Goal: Information Seeking & Learning: Learn about a topic

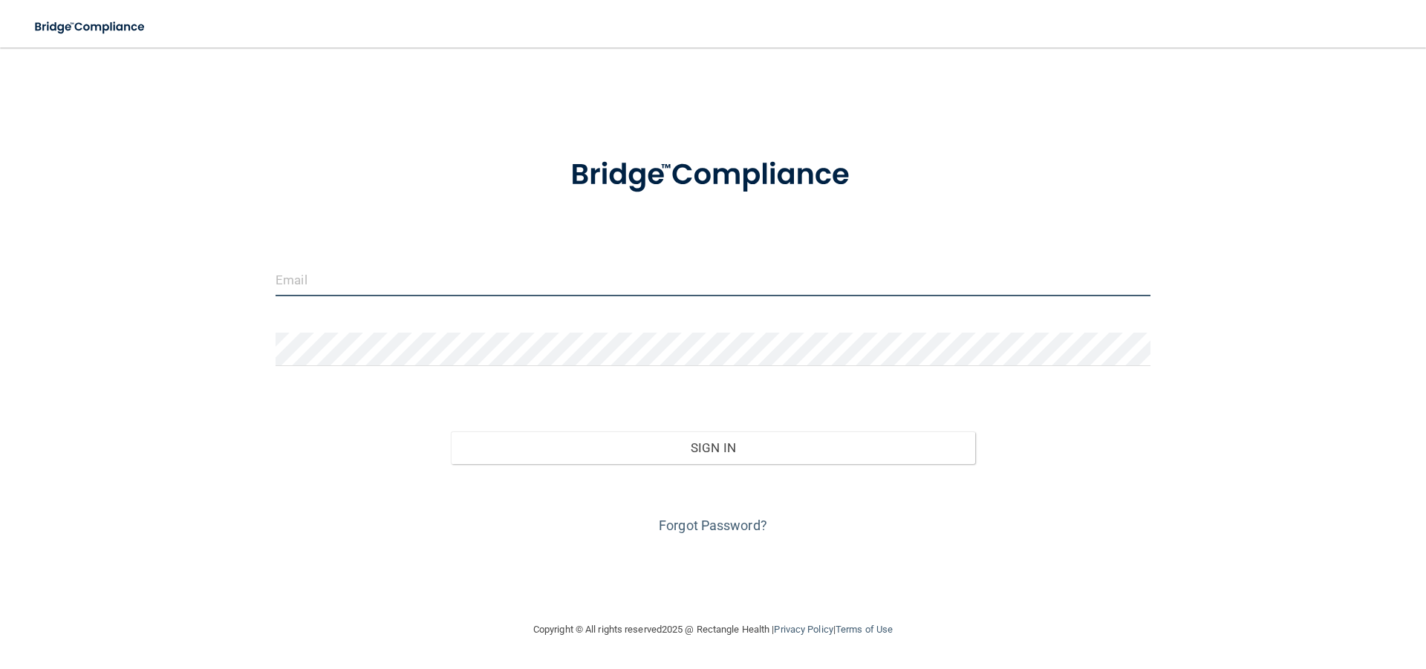
click at [388, 291] on input "email" at bounding box center [713, 279] width 875 height 33
type input "[EMAIL_ADDRESS][DOMAIN_NAME]"
click at [697, 470] on div "Forgot Password?" at bounding box center [712, 501] width 897 height 74
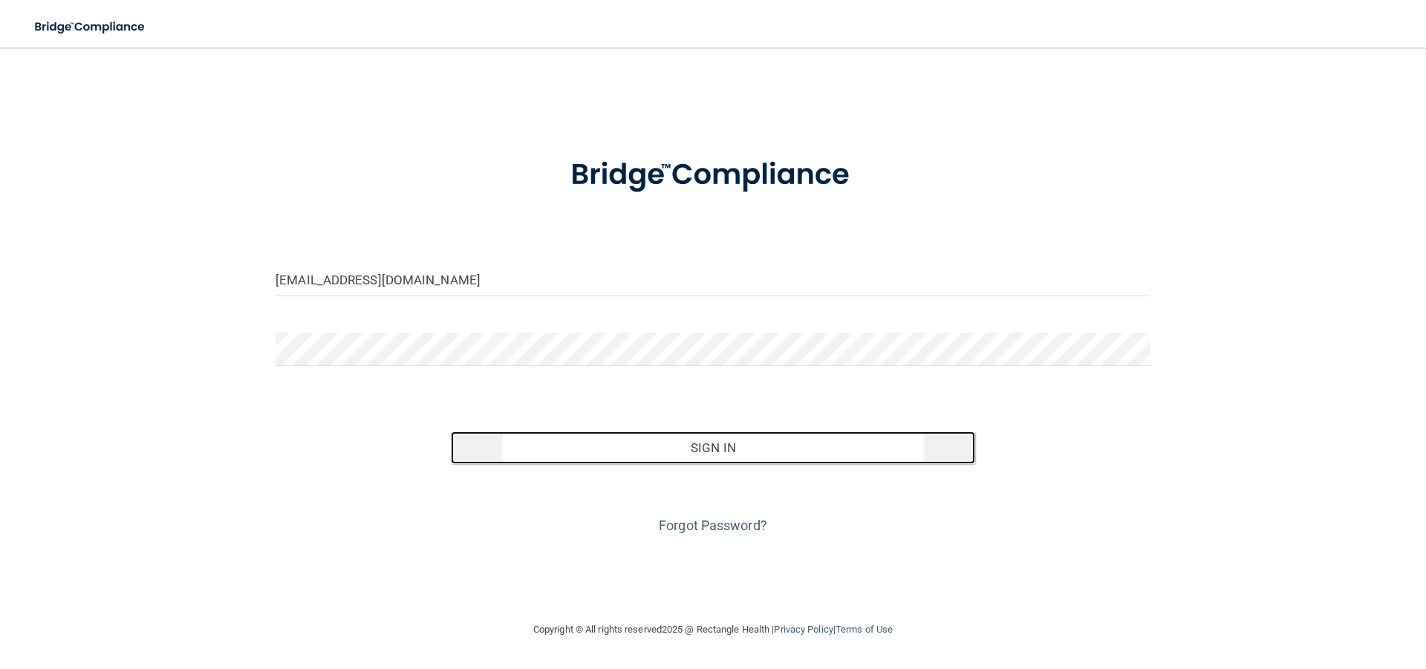
click at [686, 454] on button "Sign In" at bounding box center [713, 448] width 525 height 33
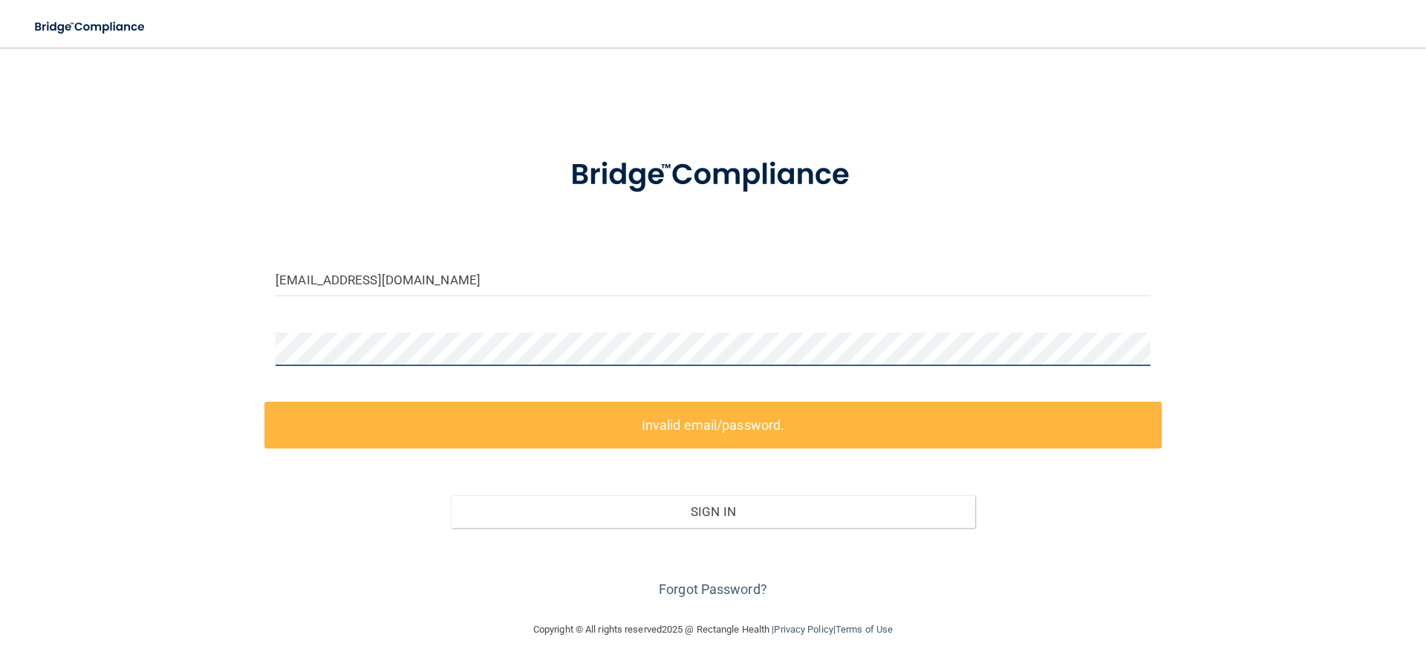
click at [0, 332] on main "[EMAIL_ADDRESS][DOMAIN_NAME] Invalid email/password. You don't have permission …" at bounding box center [713, 359] width 1426 height 622
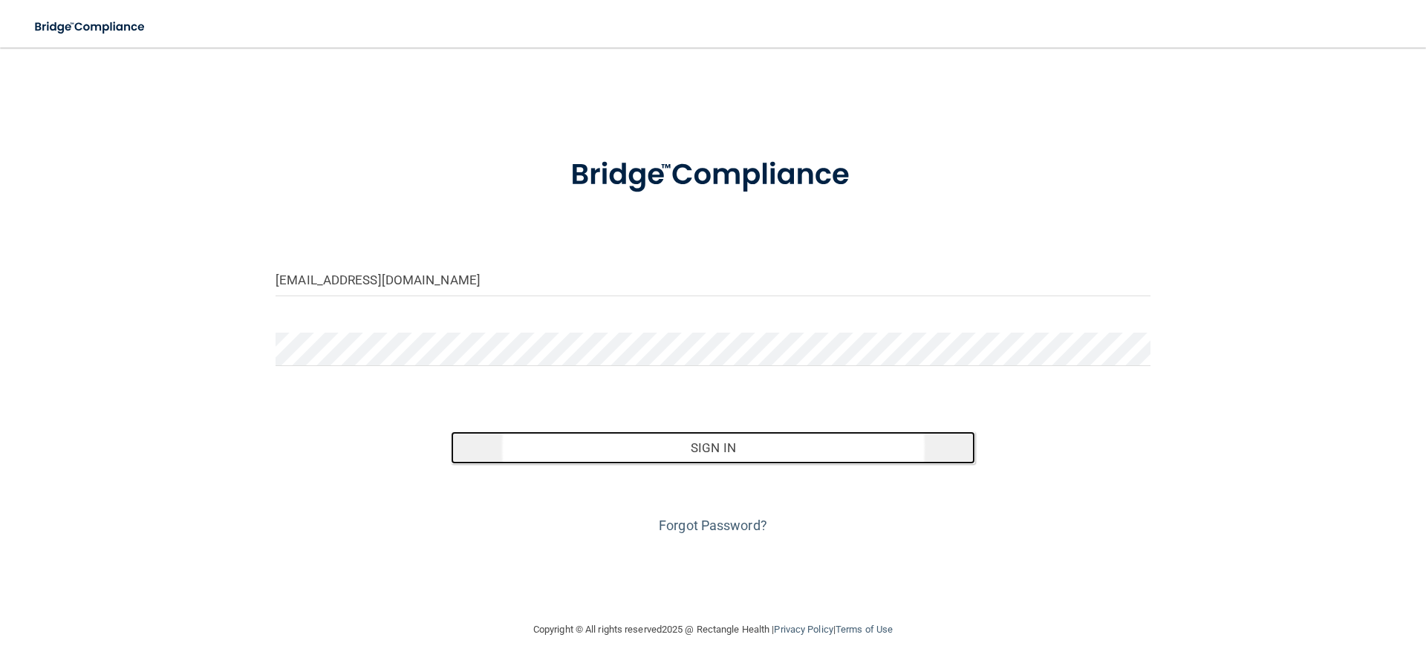
click at [761, 449] on button "Sign In" at bounding box center [713, 448] width 525 height 33
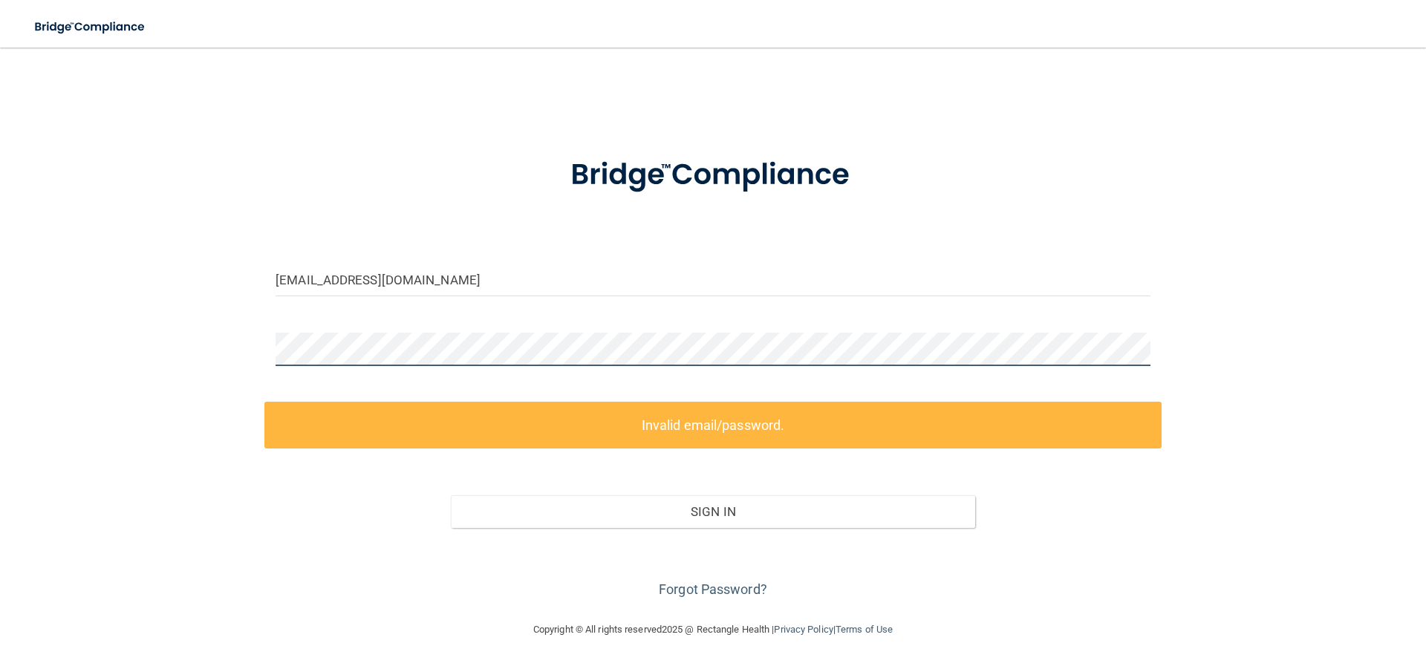
click at [0, 293] on main "[EMAIL_ADDRESS][DOMAIN_NAME] Invalid email/password. You don't have permission …" at bounding box center [713, 359] width 1426 height 622
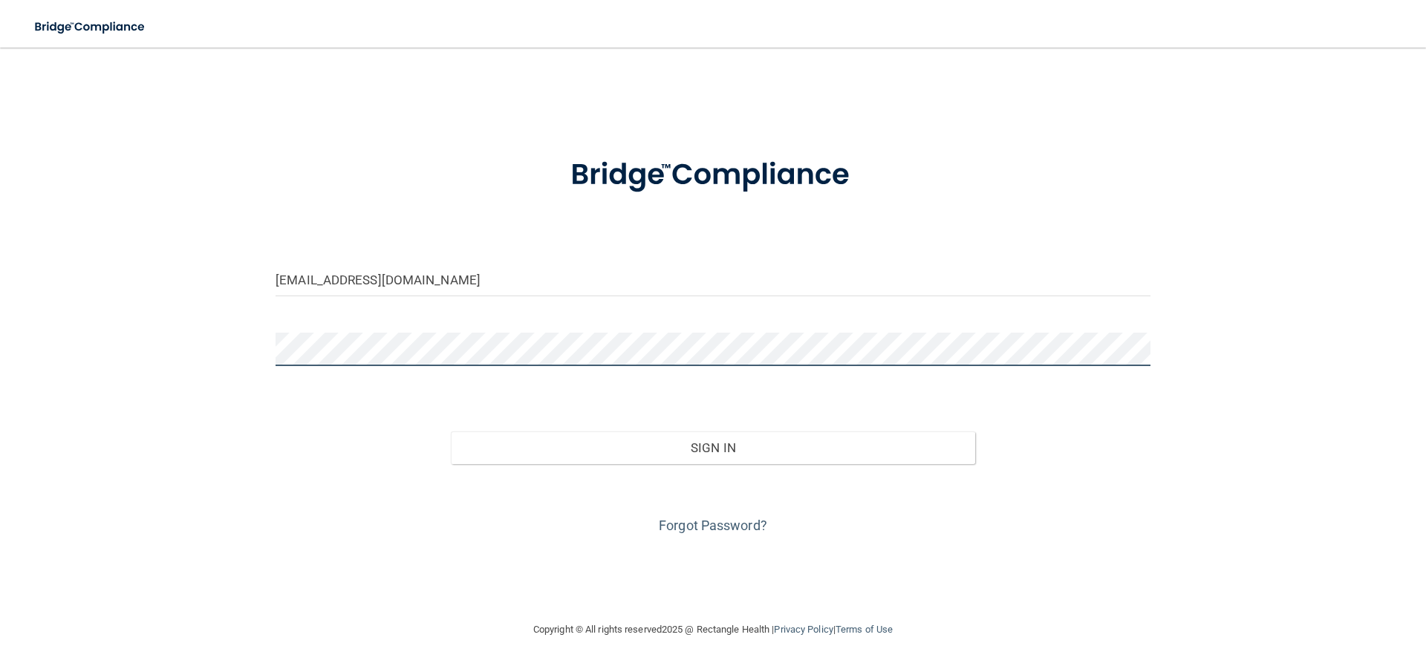
click at [451, 432] on button "Sign In" at bounding box center [713, 448] width 525 height 33
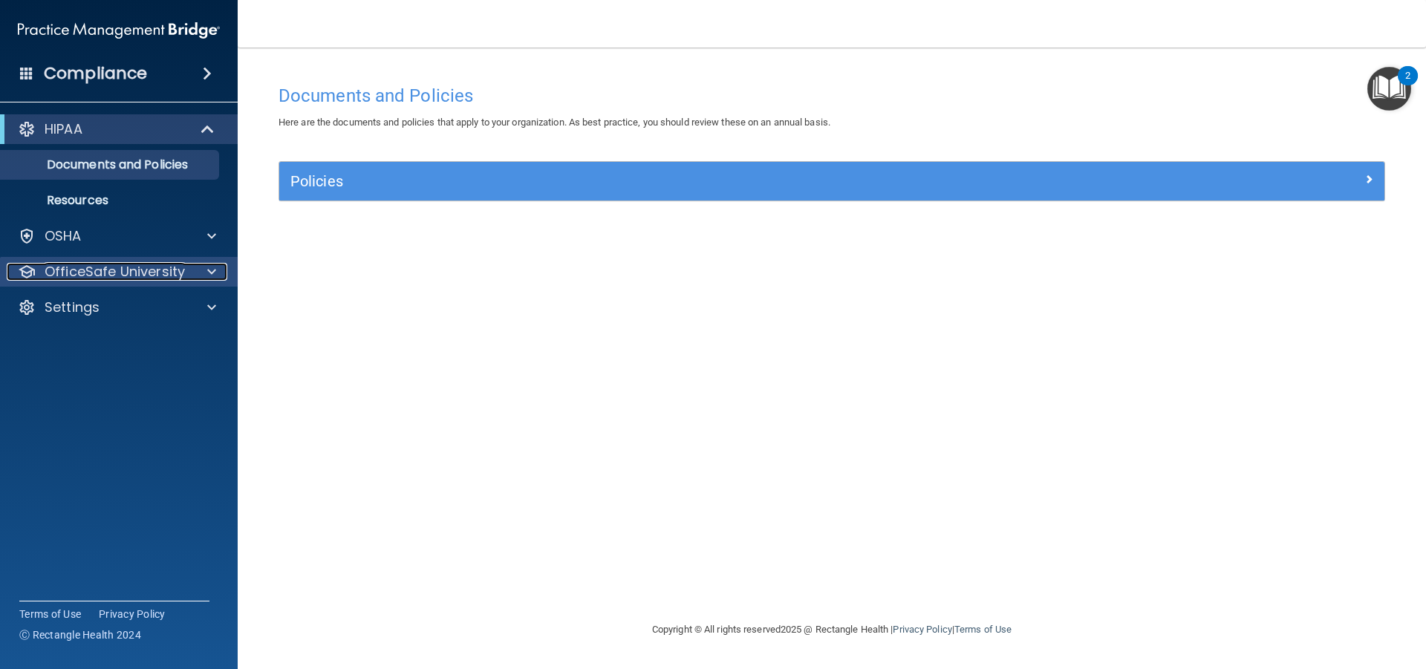
click at [201, 263] on div at bounding box center [209, 272] width 37 height 18
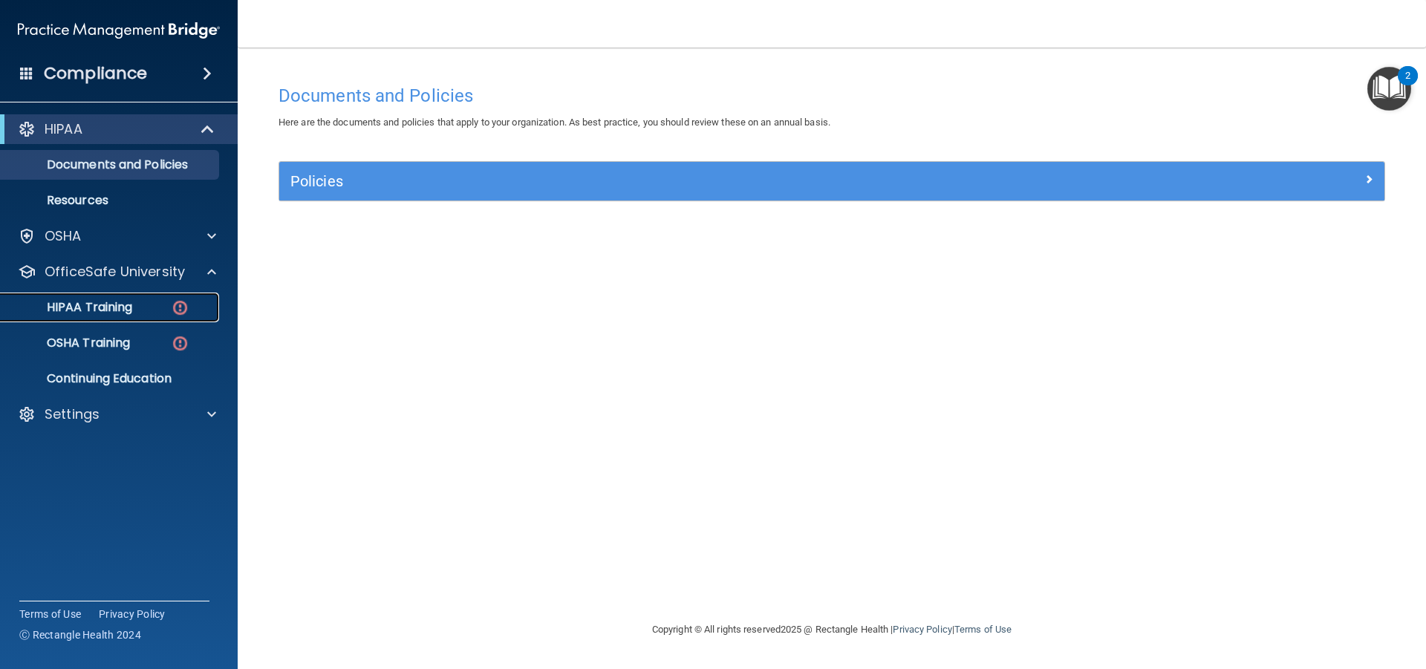
click at [105, 315] on p "HIPAA Training" at bounding box center [71, 307] width 123 height 15
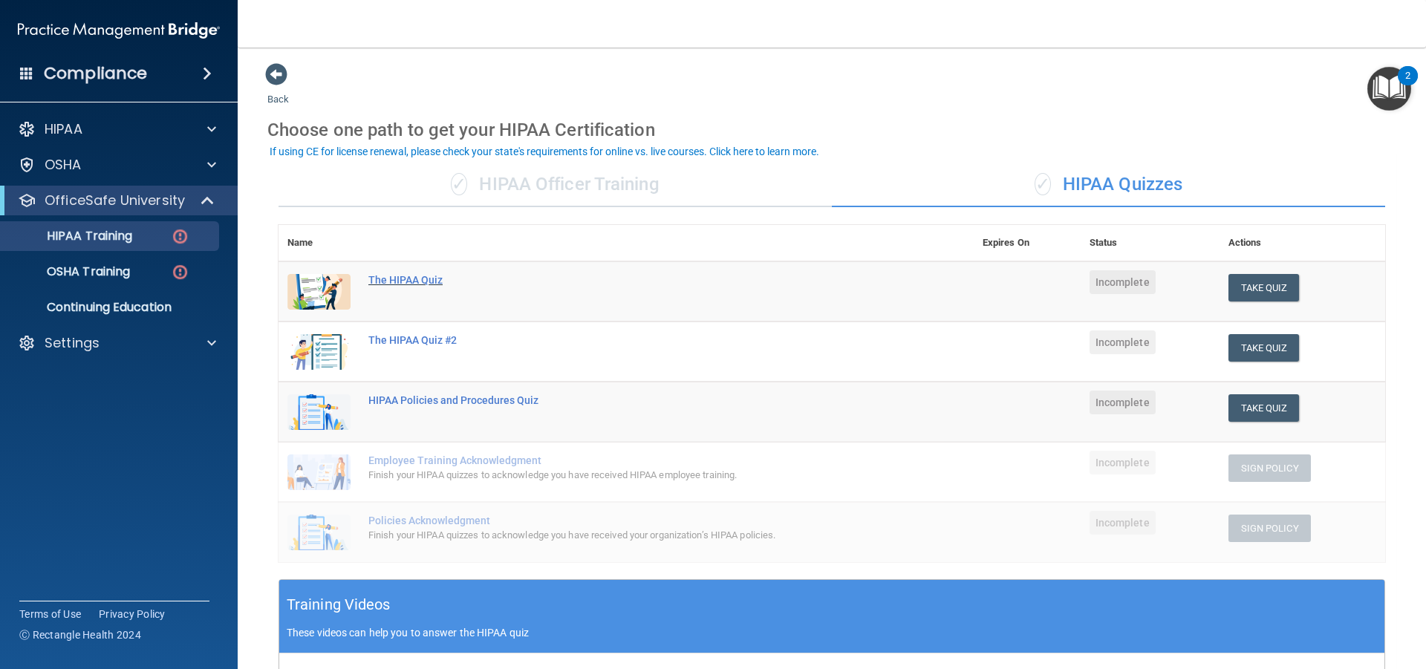
click at [408, 281] on div "The HIPAA Quiz" at bounding box center [633, 280] width 531 height 12
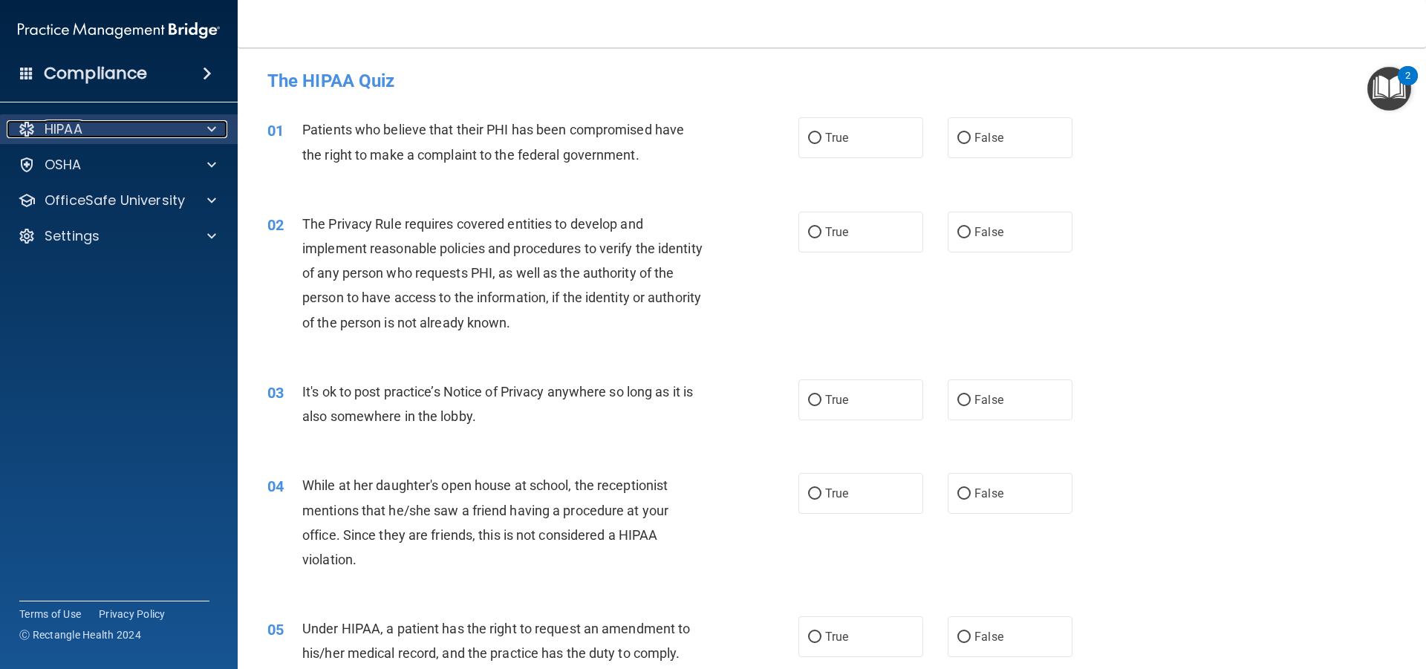
click at [211, 129] on span at bounding box center [211, 129] width 9 height 18
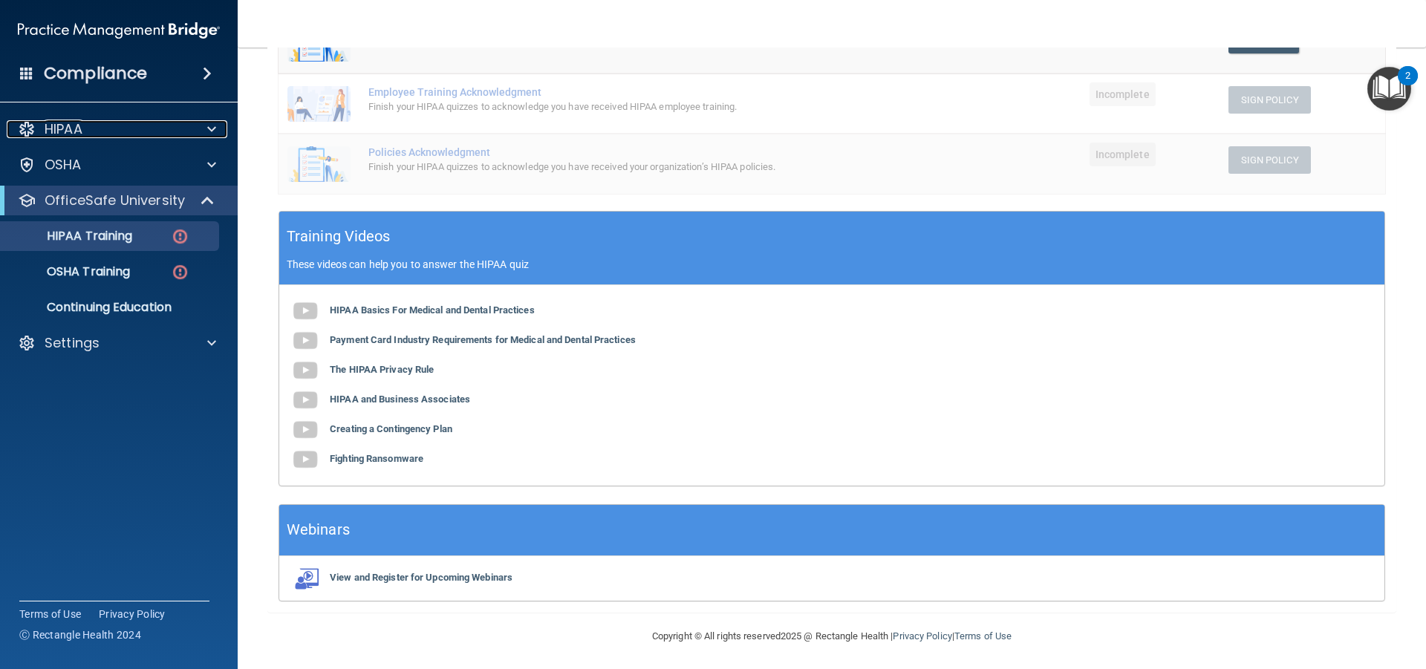
scroll to position [371, 0]
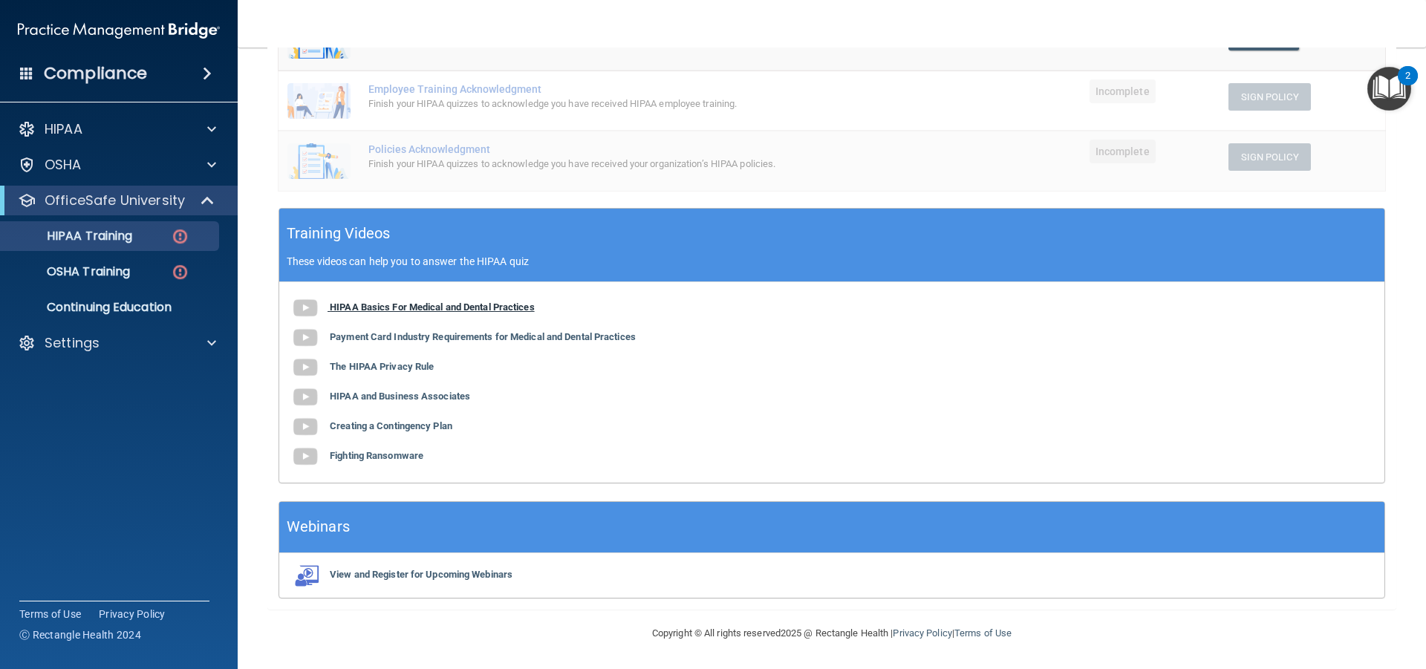
click at [435, 310] on b "HIPAA Basics For Medical and Dental Practices" at bounding box center [432, 307] width 205 height 11
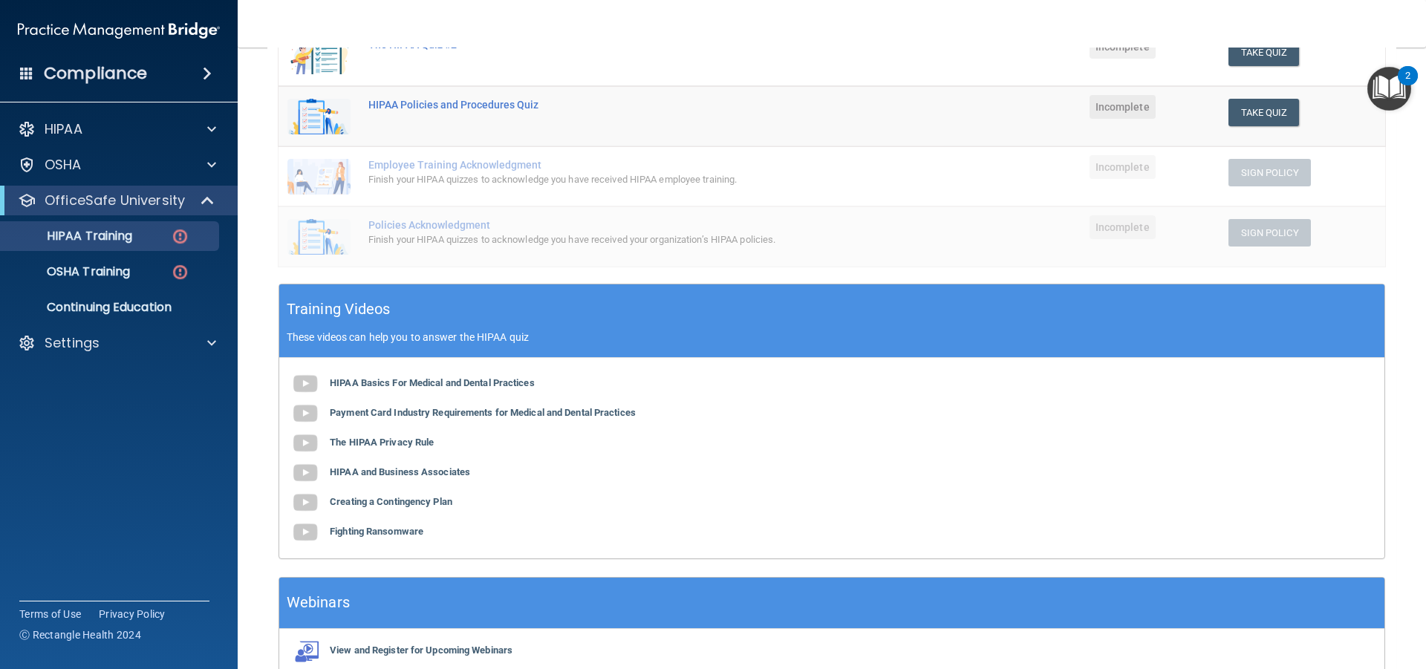
scroll to position [297, 0]
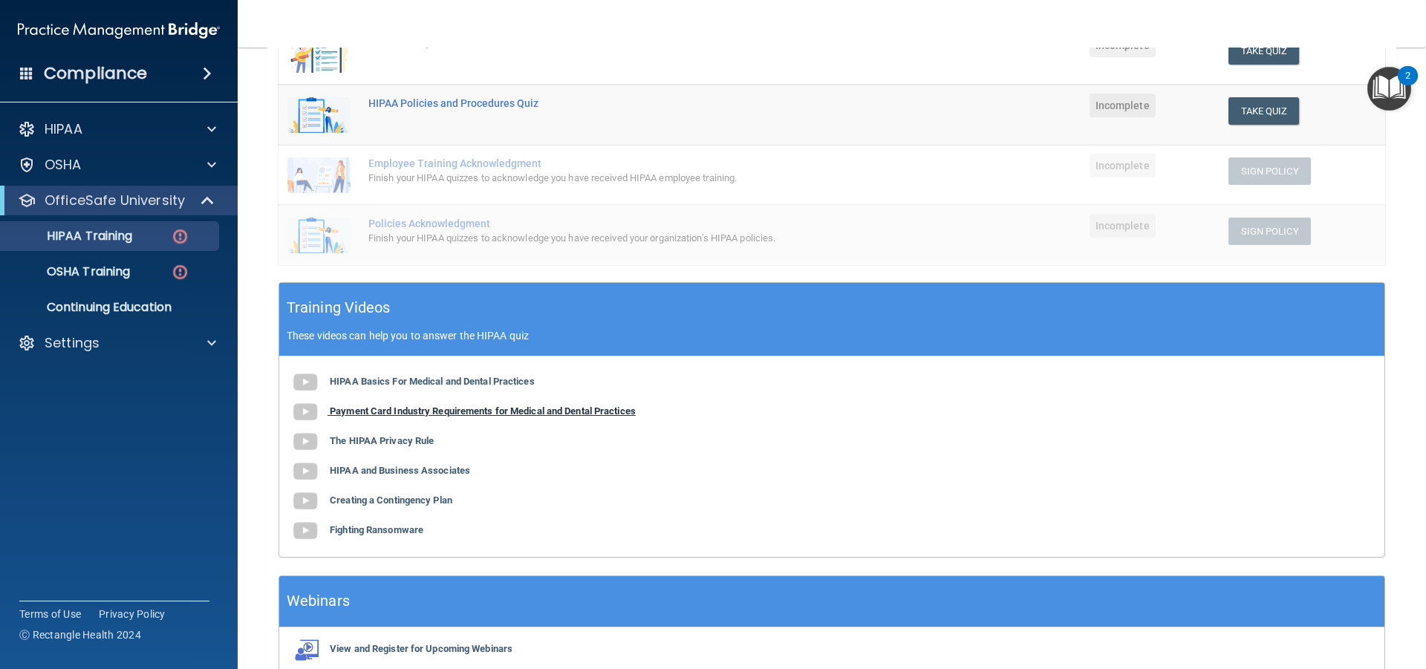
click at [500, 413] on b "Payment Card Industry Requirements for Medical and Dental Practices" at bounding box center [483, 411] width 306 height 11
click at [408, 442] on b "The HIPAA Privacy Rule" at bounding box center [382, 440] width 104 height 11
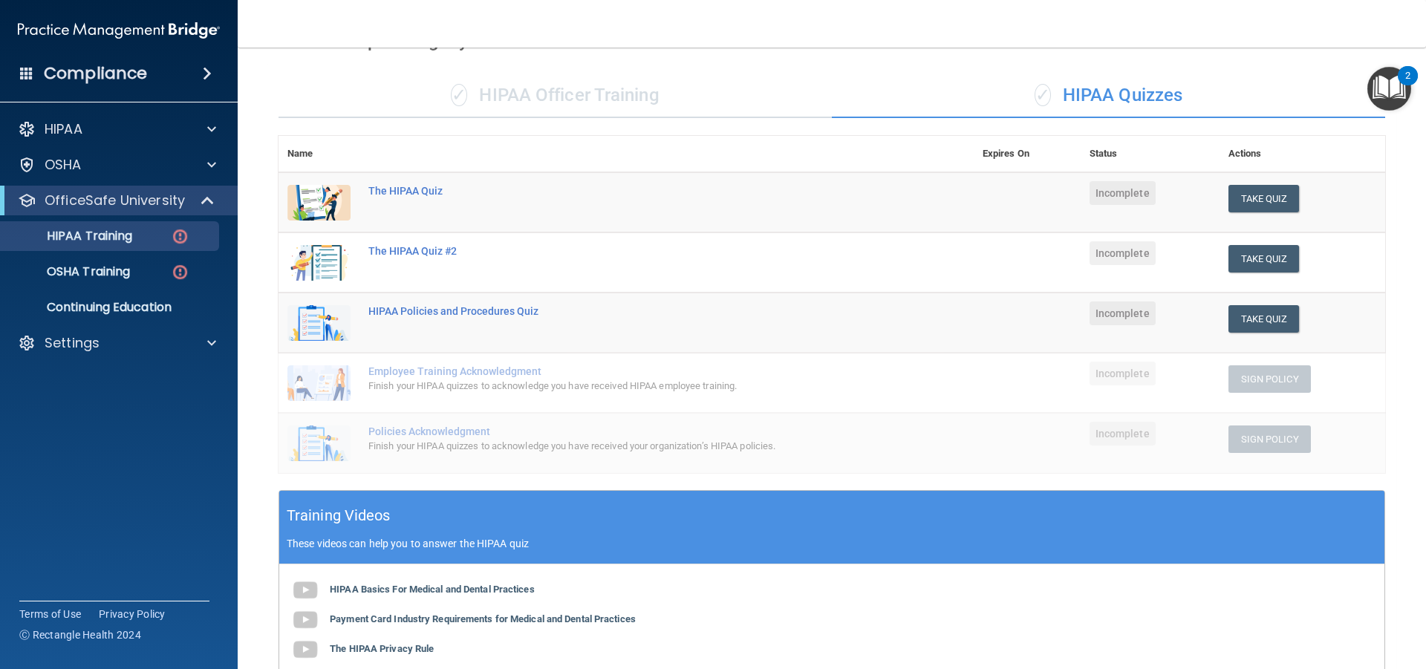
scroll to position [0, 0]
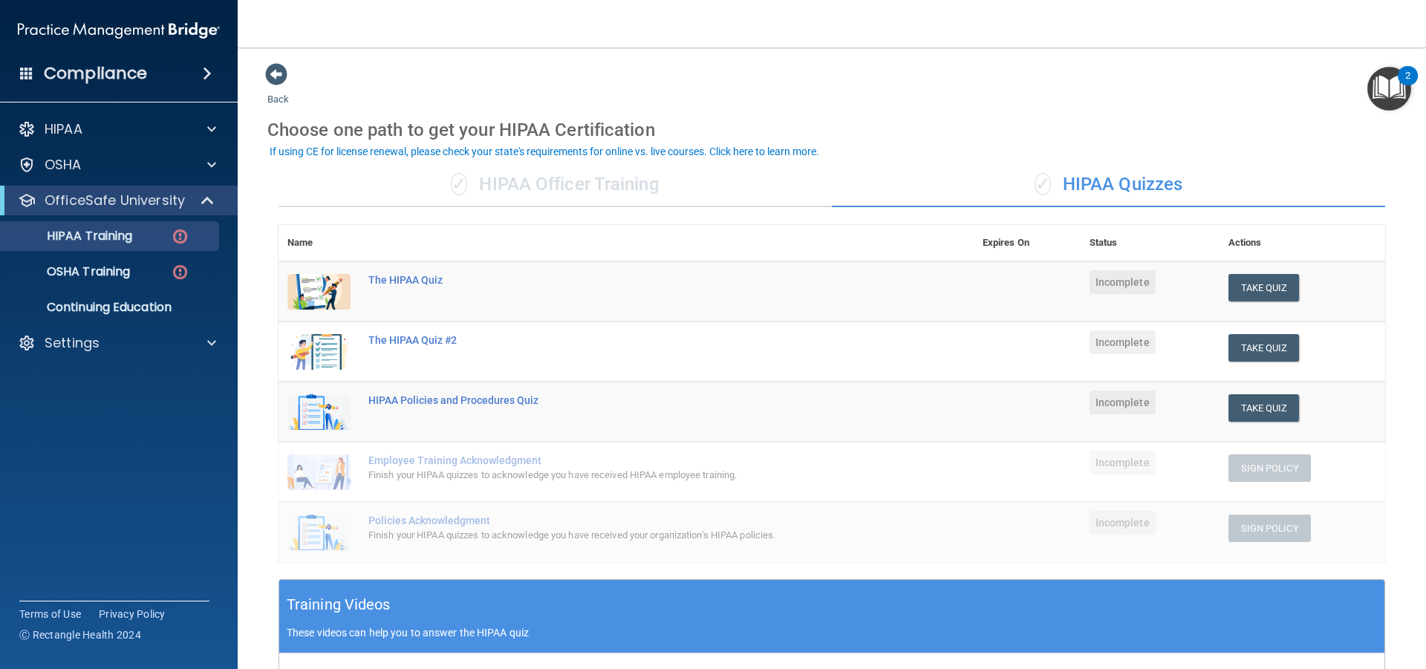
click at [538, 192] on div "✓ HIPAA Officer Training" at bounding box center [555, 185] width 553 height 45
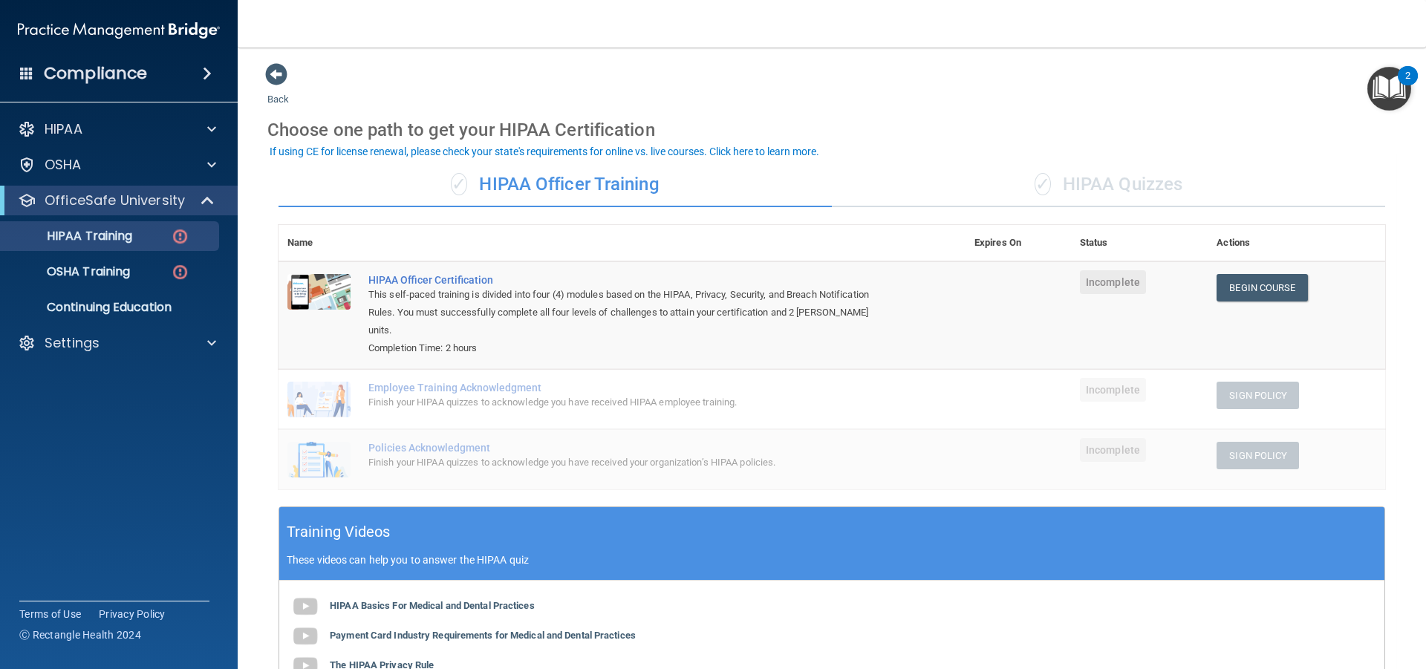
click at [1097, 195] on div "✓ HIPAA Quizzes" at bounding box center [1108, 185] width 553 height 45
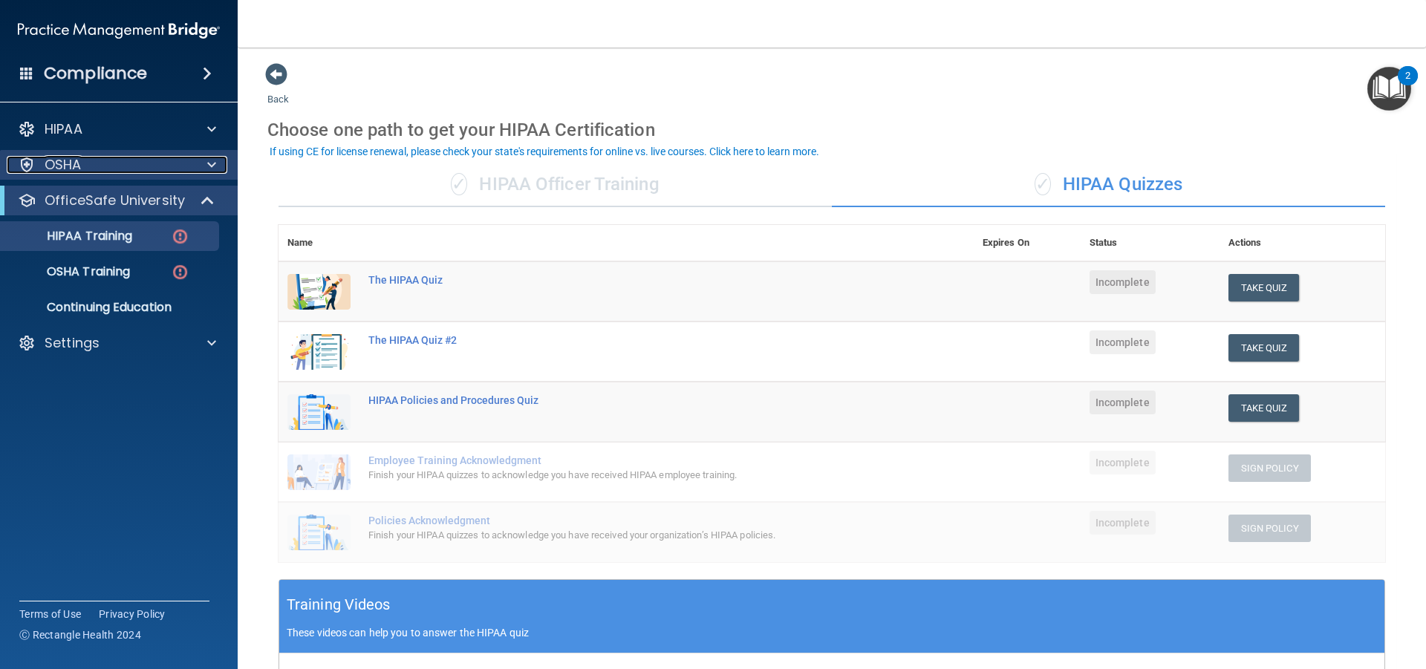
click at [213, 159] on span at bounding box center [211, 165] width 9 height 18
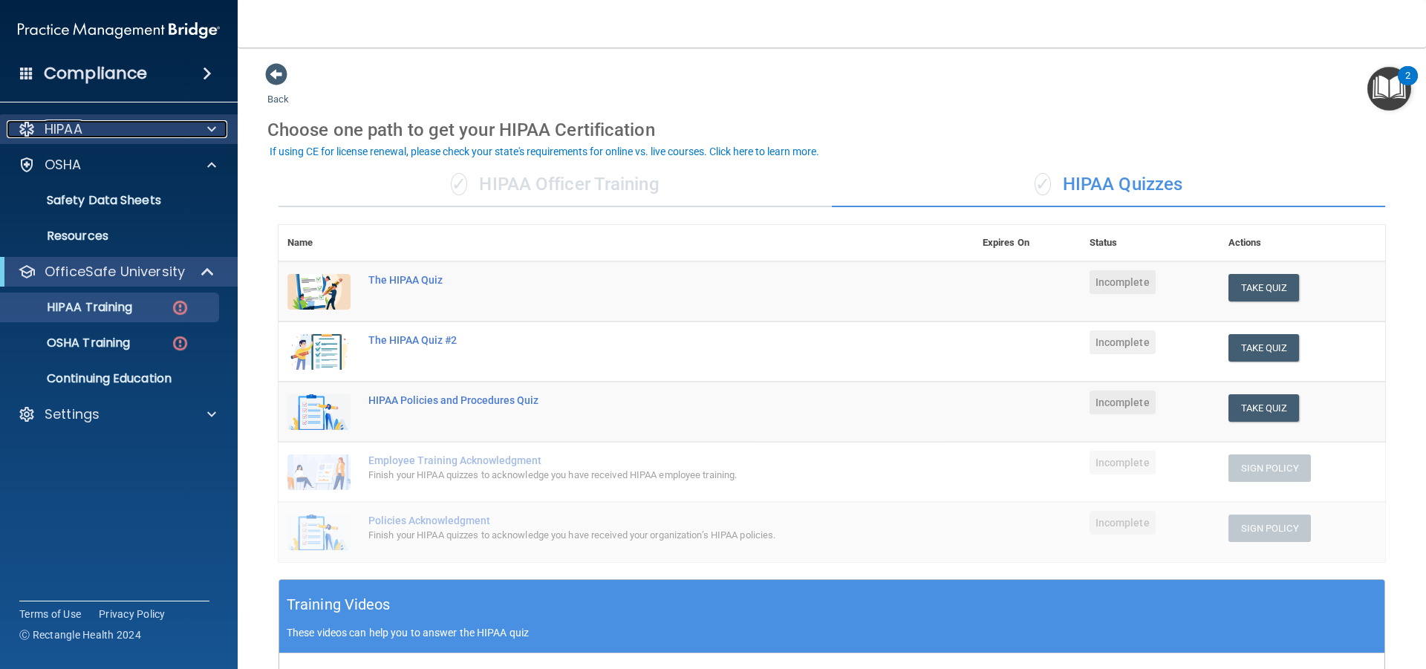
click at [224, 125] on div at bounding box center [209, 129] width 37 height 18
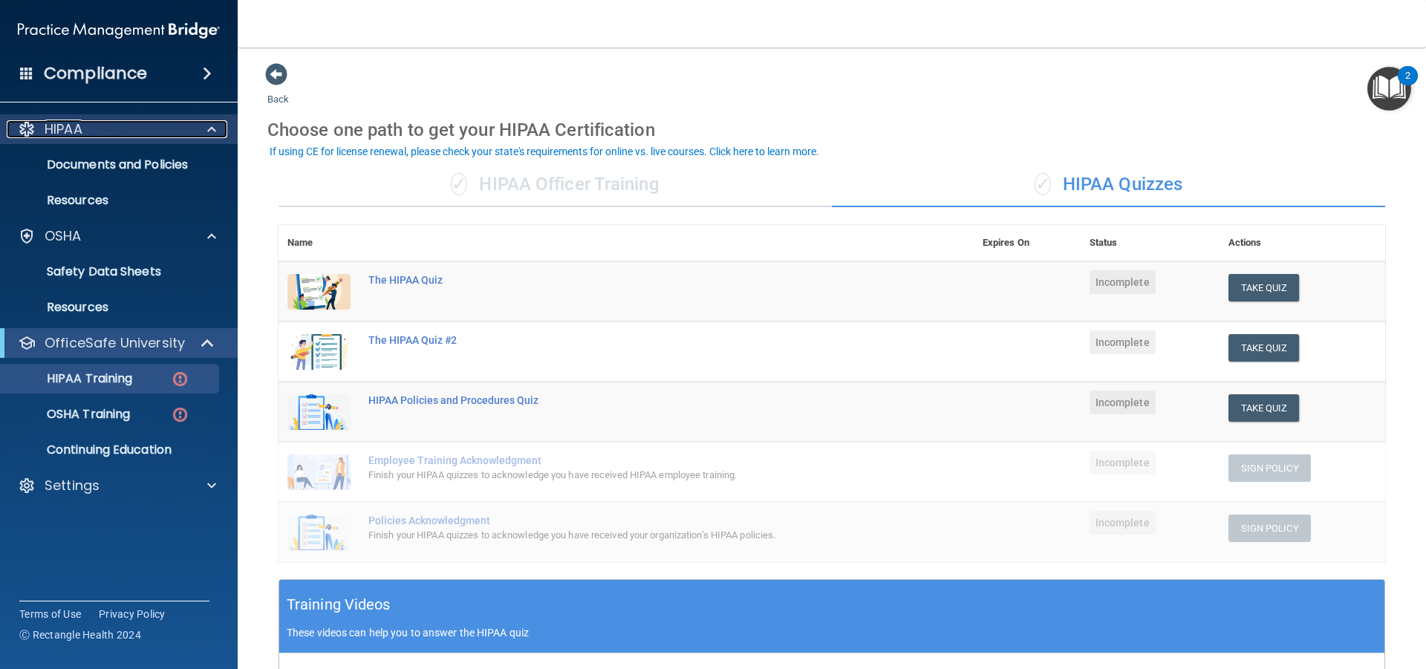
click at [202, 130] on div at bounding box center [209, 129] width 37 height 18
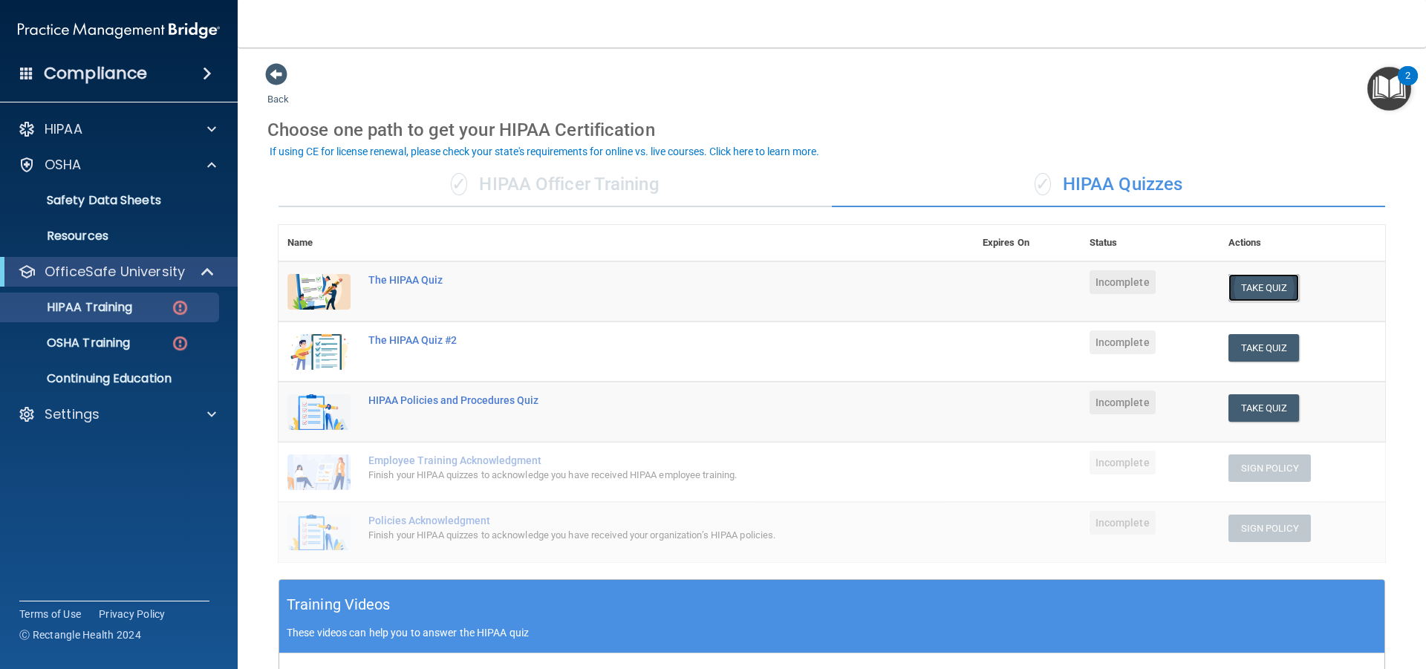
click at [1275, 298] on button "Take Quiz" at bounding box center [1263, 287] width 71 height 27
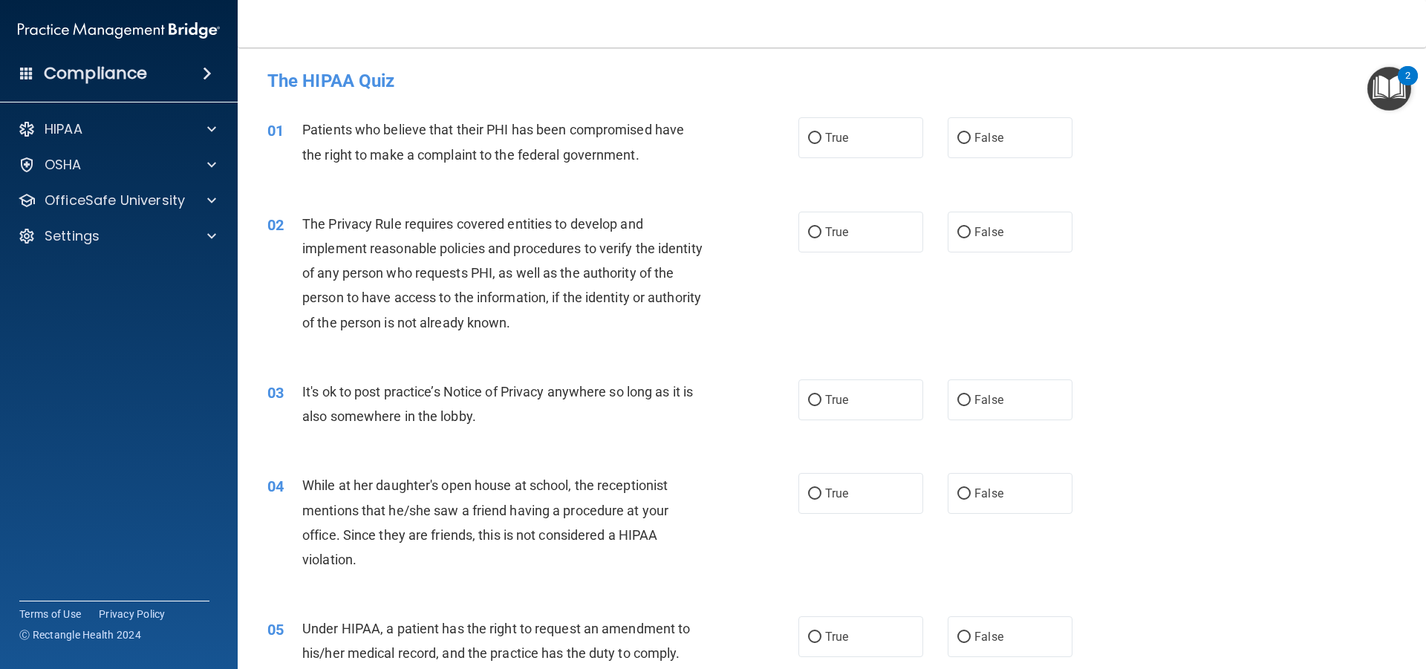
click at [1396, 85] on img "Open Resource Center, 2 new notifications" at bounding box center [1389, 89] width 44 height 44
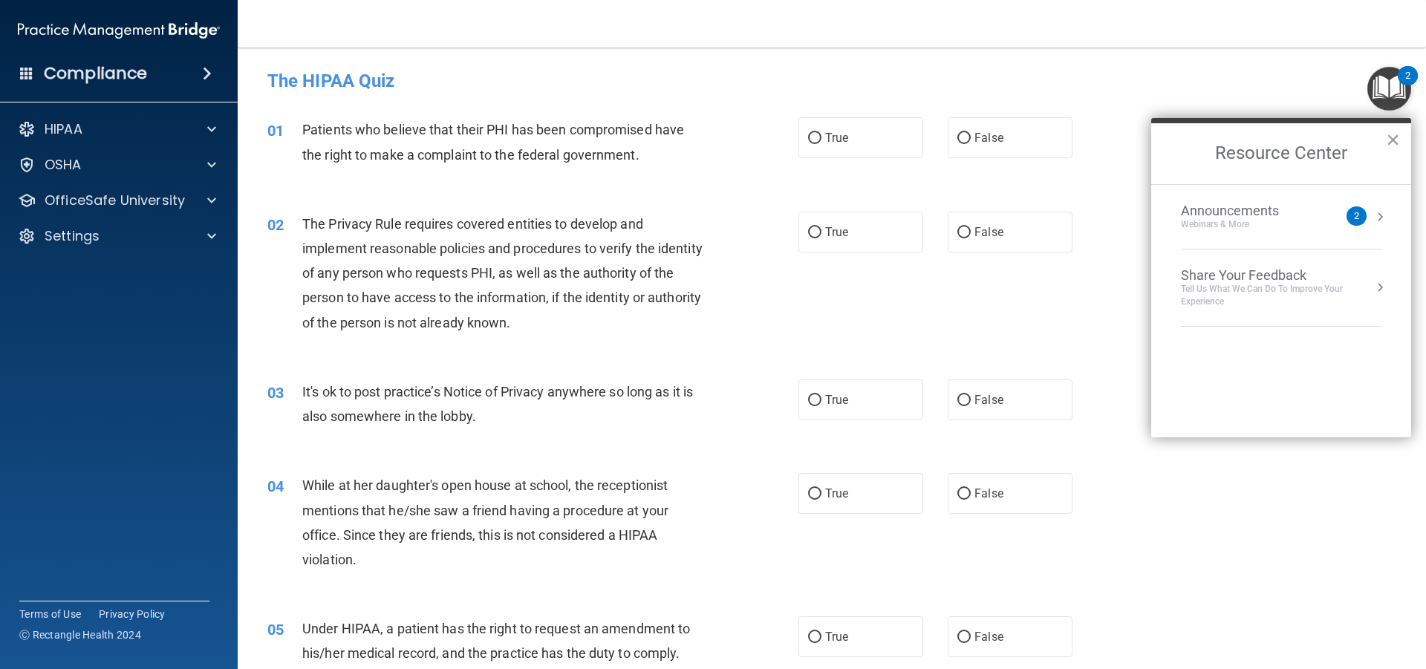
click at [1397, 138] on button "×" at bounding box center [1393, 140] width 14 height 24
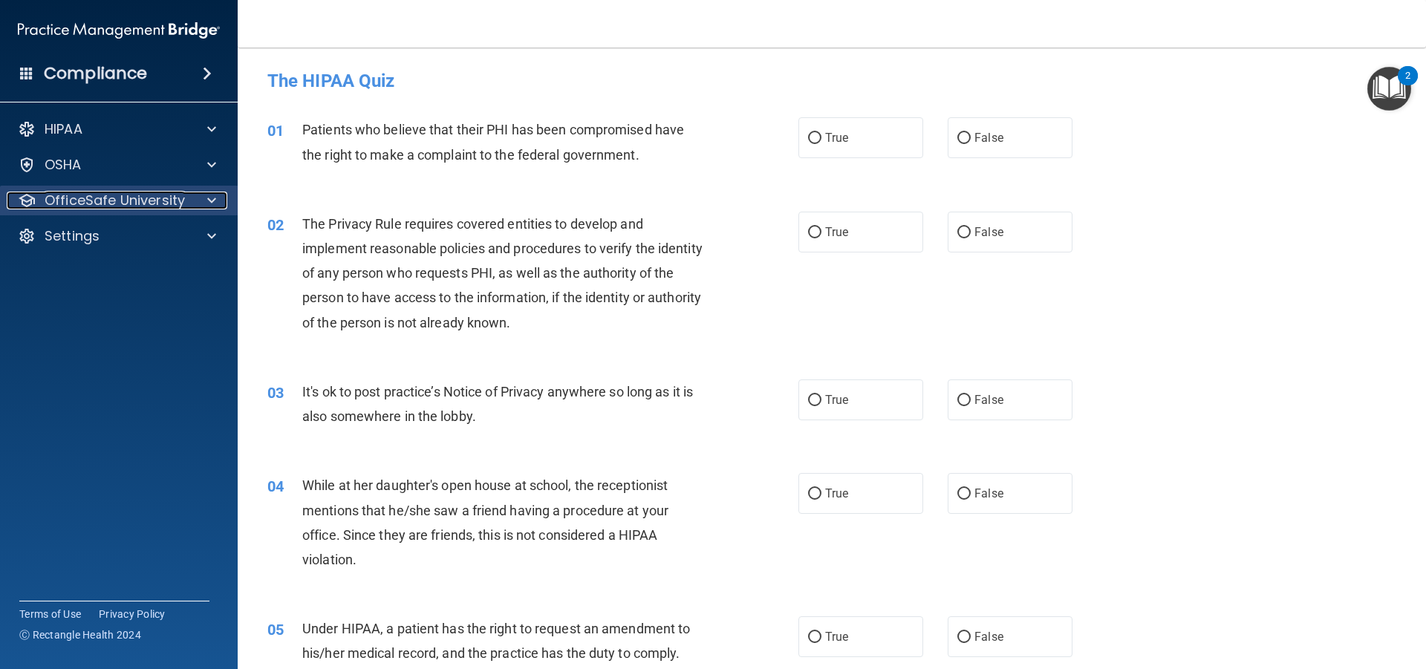
drag, startPoint x: 194, startPoint y: 202, endPoint x: 194, endPoint y: 192, distance: 9.7
click at [194, 201] on div at bounding box center [209, 201] width 37 height 18
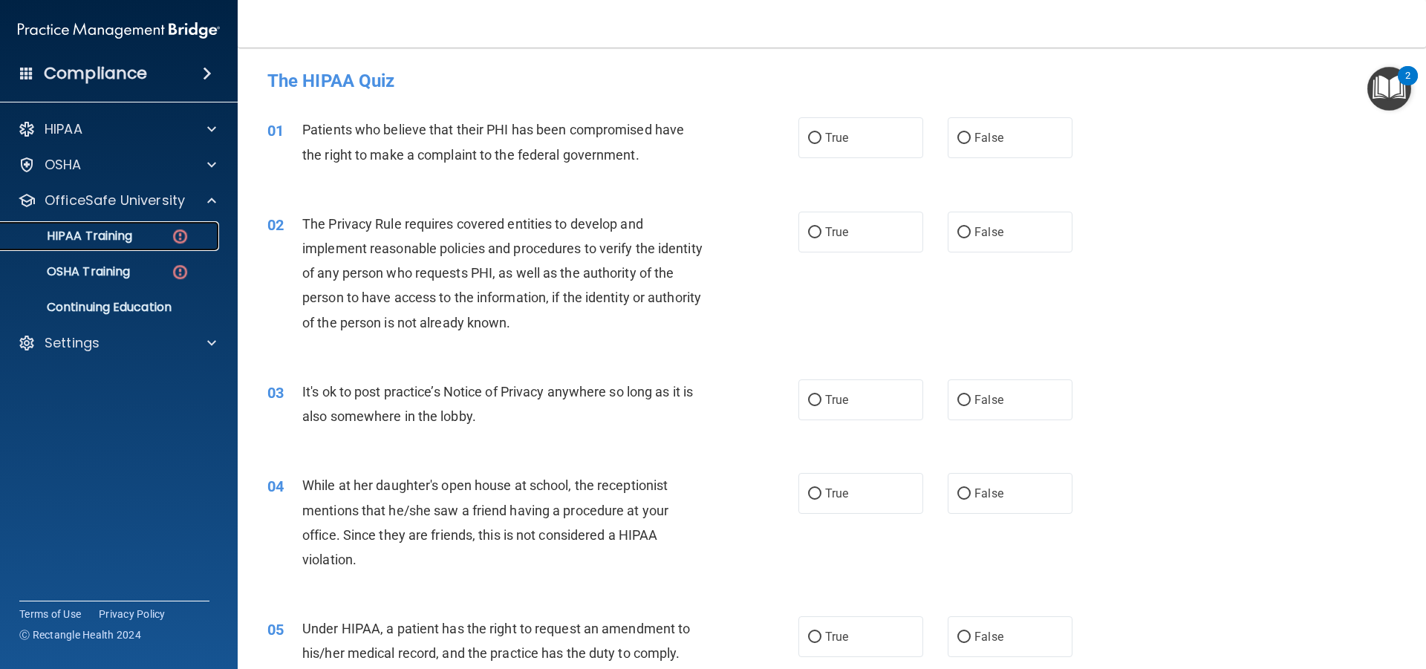
click at [152, 234] on div "HIPAA Training" at bounding box center [111, 236] width 203 height 15
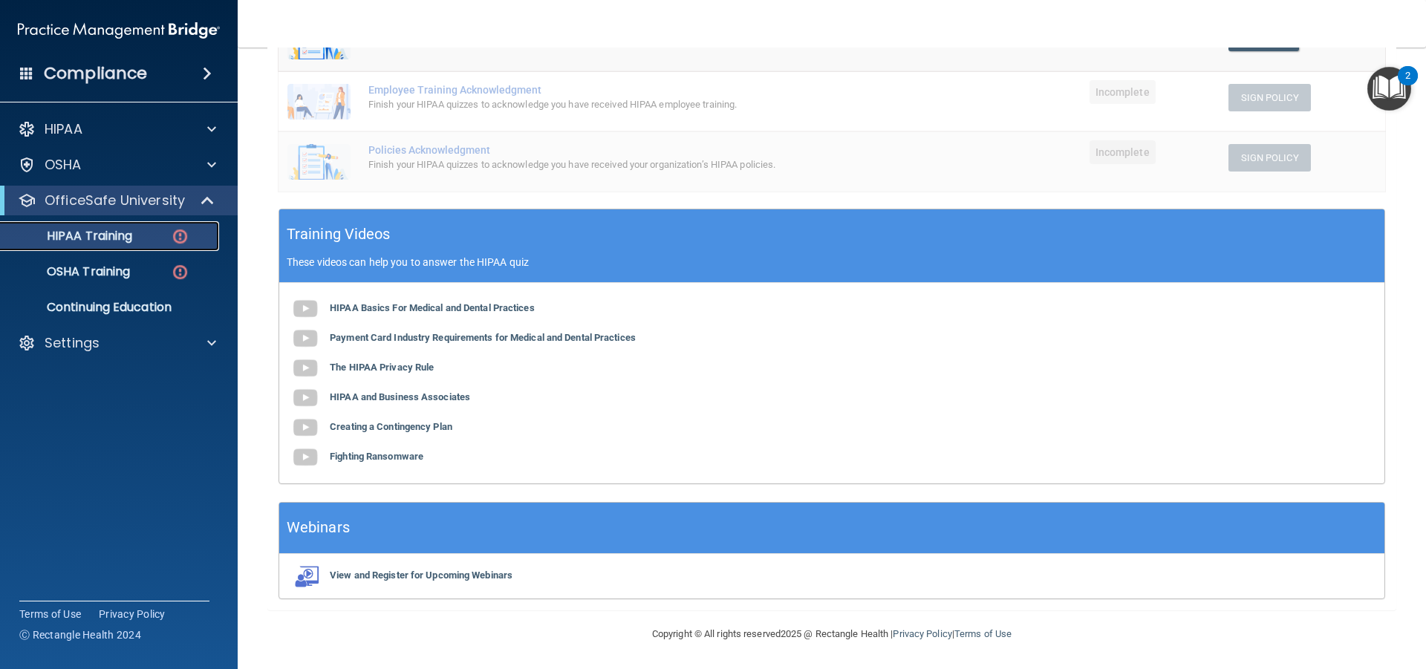
scroll to position [371, 0]
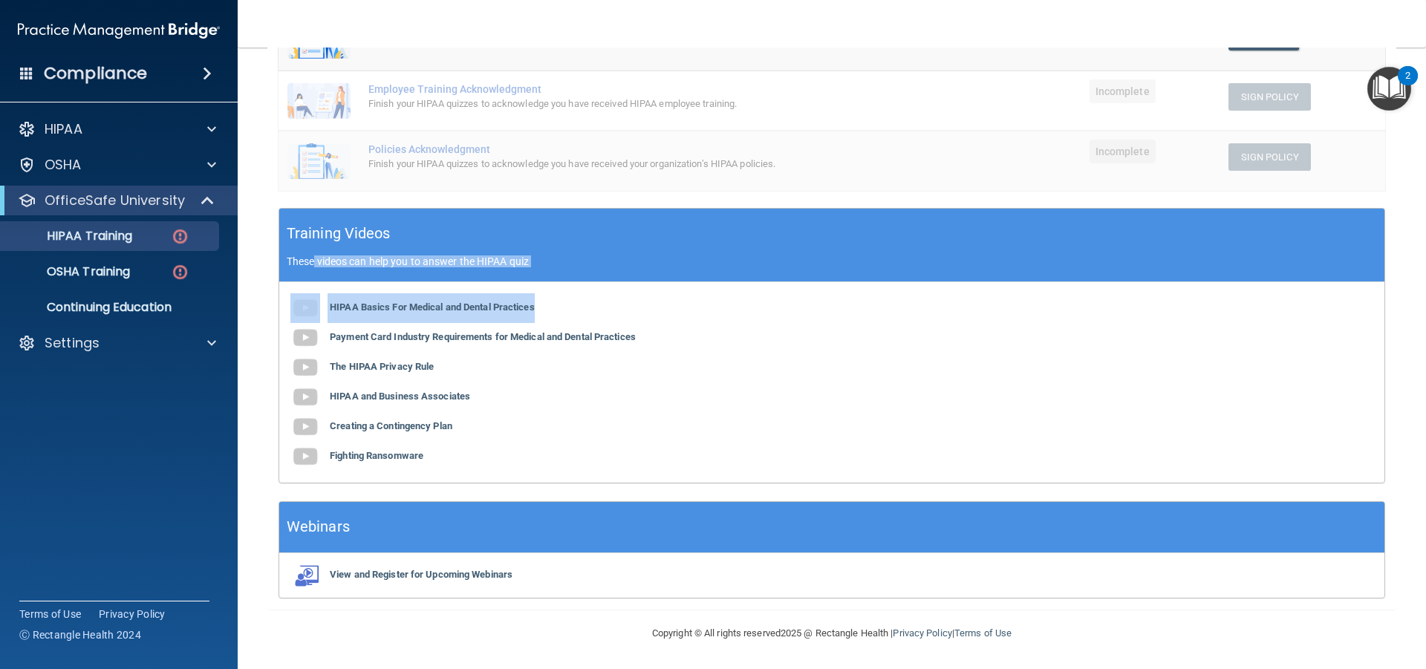
drag, startPoint x: 315, startPoint y: 261, endPoint x: 805, endPoint y: 310, distance: 492.6
click at [805, 310] on div "Training Videos These videos can help you to answer the HIPAA quiz HIPAA Basics…" at bounding box center [832, 346] width 1107 height 276
click at [805, 310] on div "HIPAA Basics For Medical and Dental Practices Payment Card Industry Requirement…" at bounding box center [831, 382] width 1105 height 201
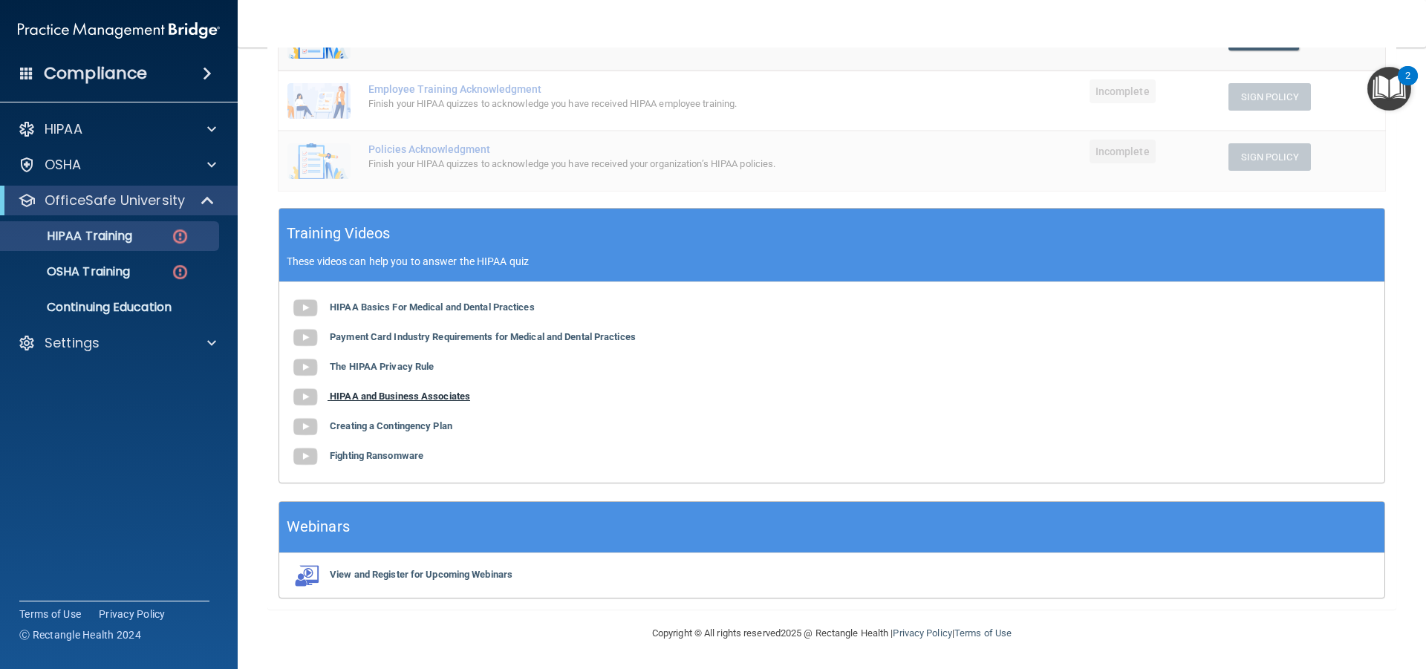
click at [374, 392] on b "HIPAA and Business Associates" at bounding box center [400, 396] width 140 height 11
click at [396, 430] on b "Creating a Contingency Plan" at bounding box center [391, 425] width 123 height 11
click at [416, 457] on b "Fighting Ransomware" at bounding box center [377, 455] width 94 height 11
